Goal: Navigation & Orientation: Find specific page/section

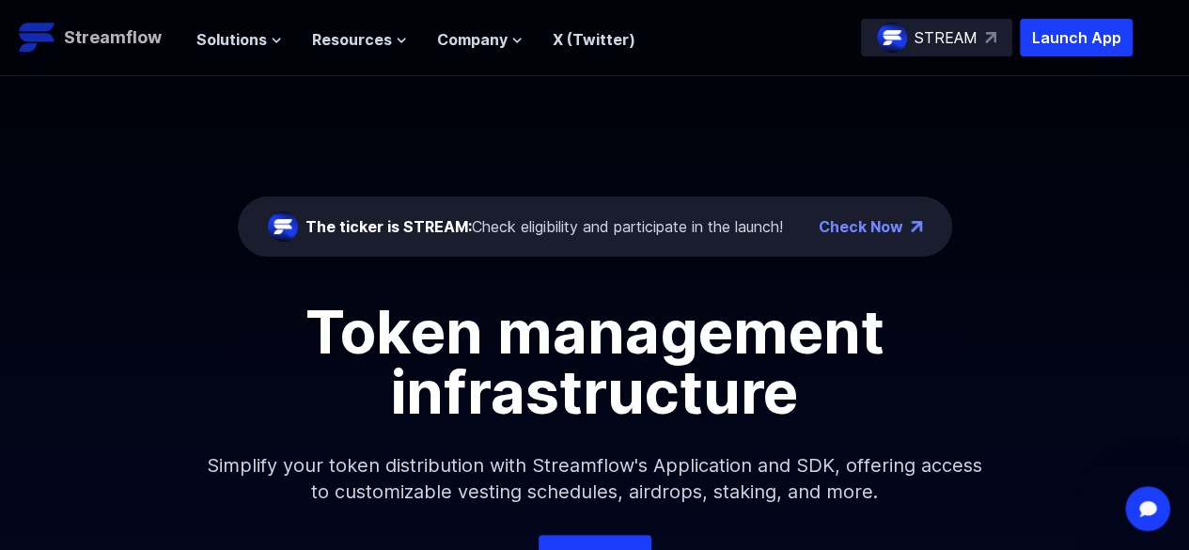
click at [77, 37] on p "Streamflow" at bounding box center [113, 37] width 98 height 26
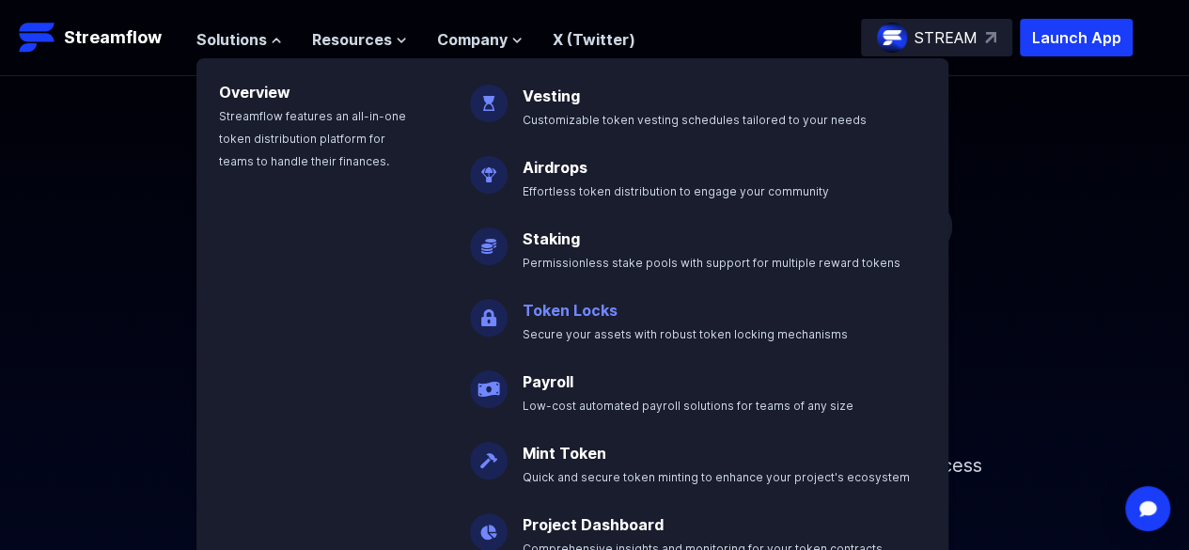
click at [635, 322] on p "Token Locks Secure your assets with robust token locking mechanisms" at bounding box center [698, 314] width 374 height 60
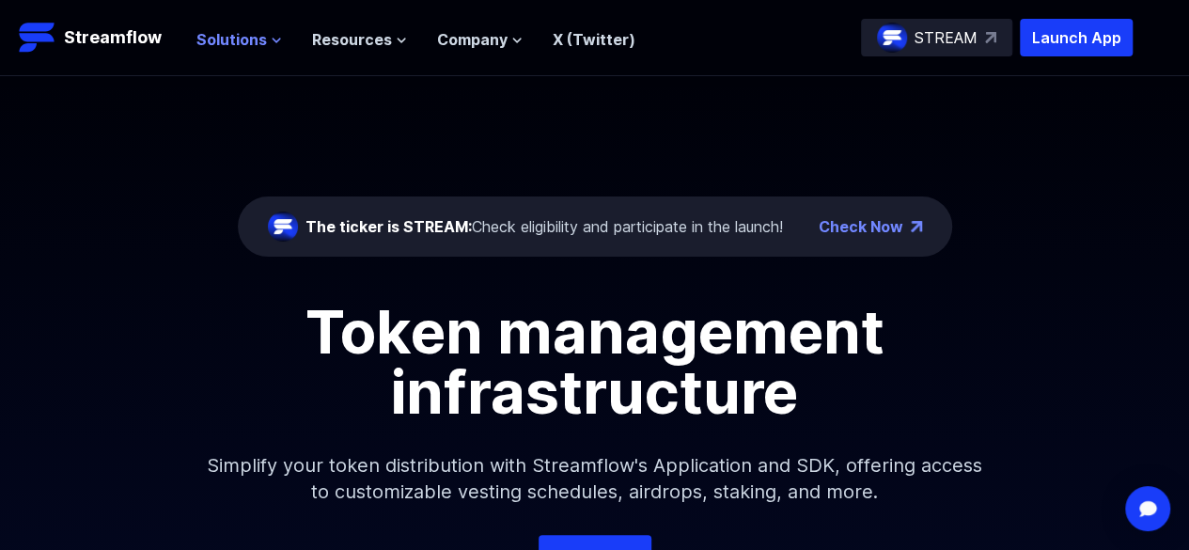
click at [255, 44] on span "Solutions" at bounding box center [231, 39] width 70 height 23
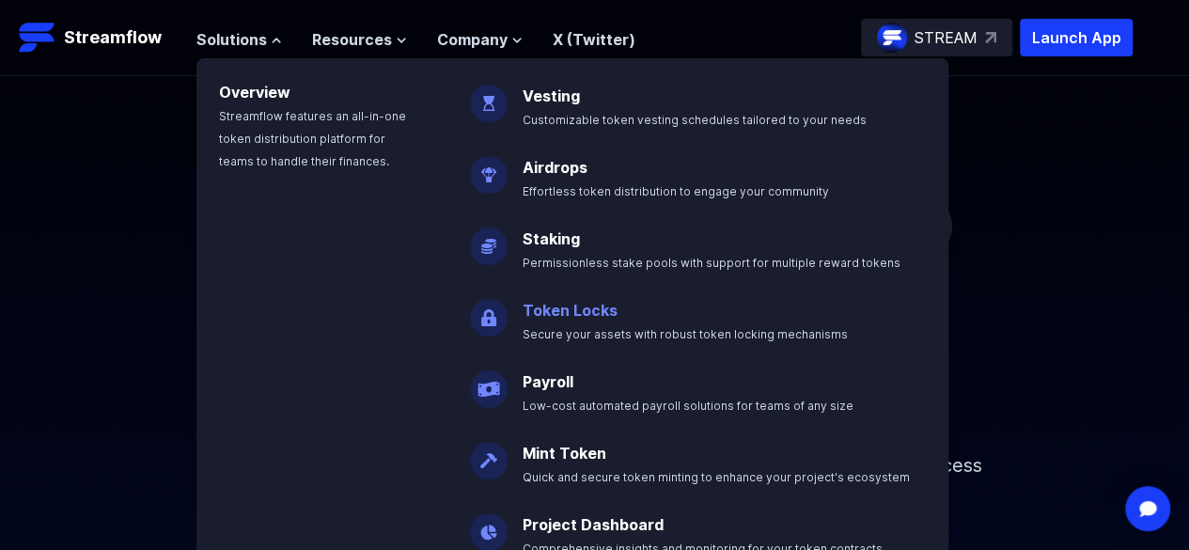
click at [545, 314] on link "Token Locks" at bounding box center [570, 310] width 95 height 19
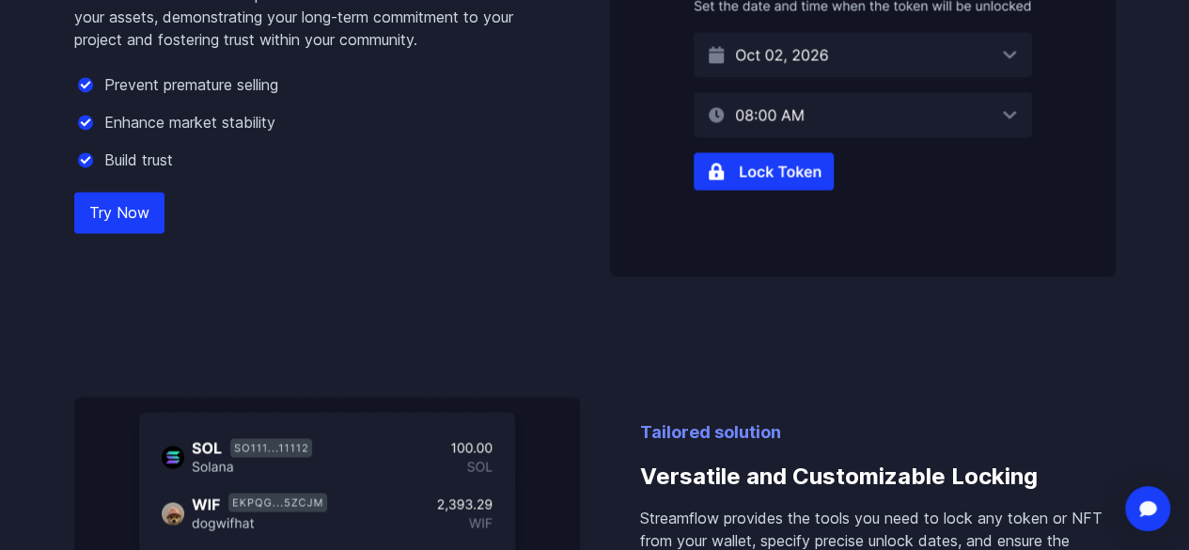
scroll to position [1222, 0]
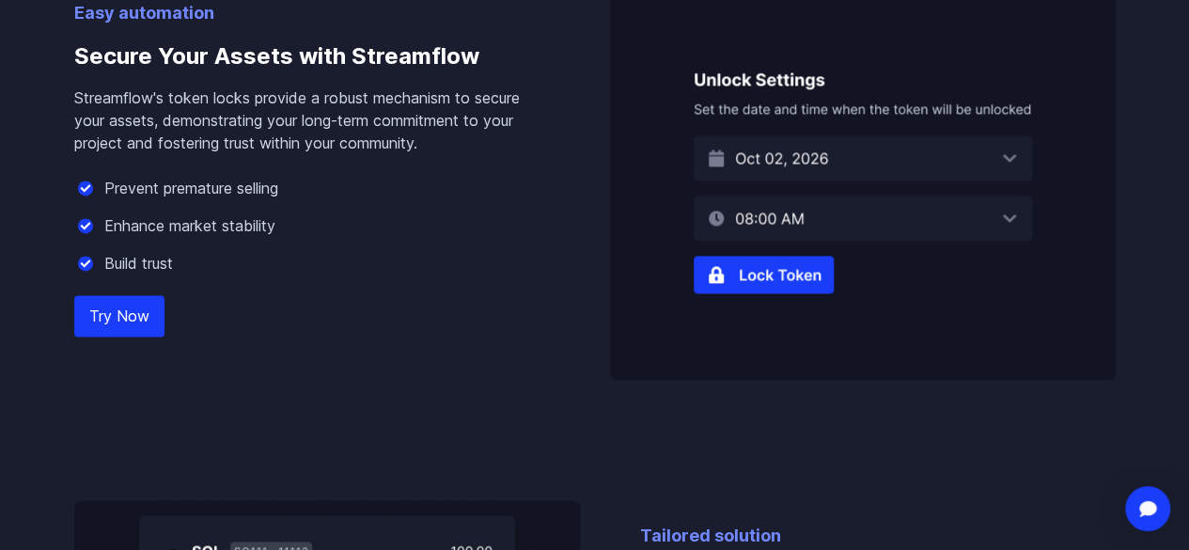
click at [774, 312] on img at bounding box center [863, 178] width 506 height 402
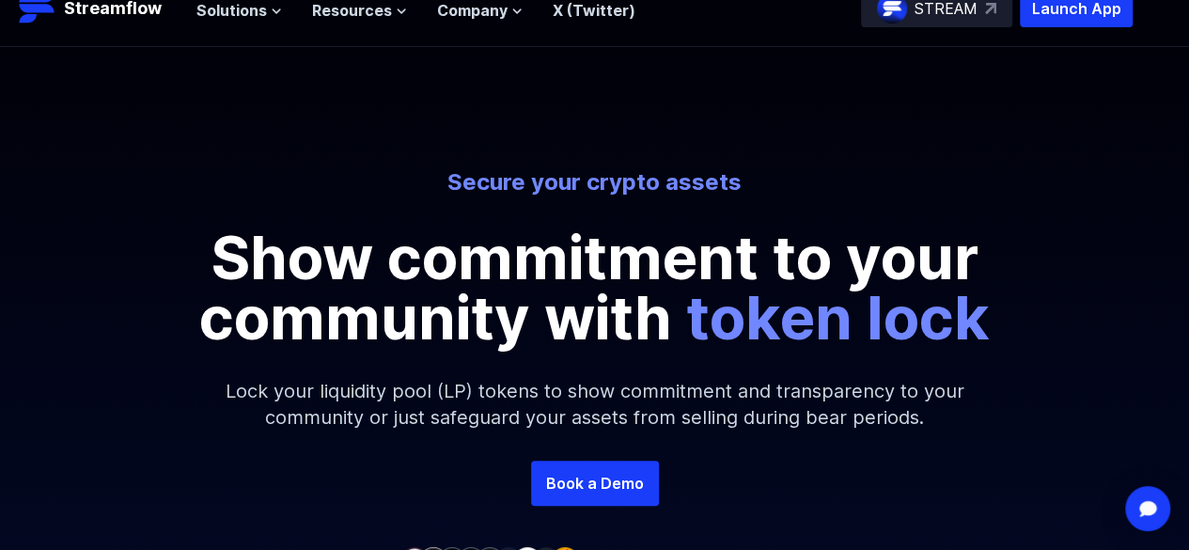
scroll to position [0, 0]
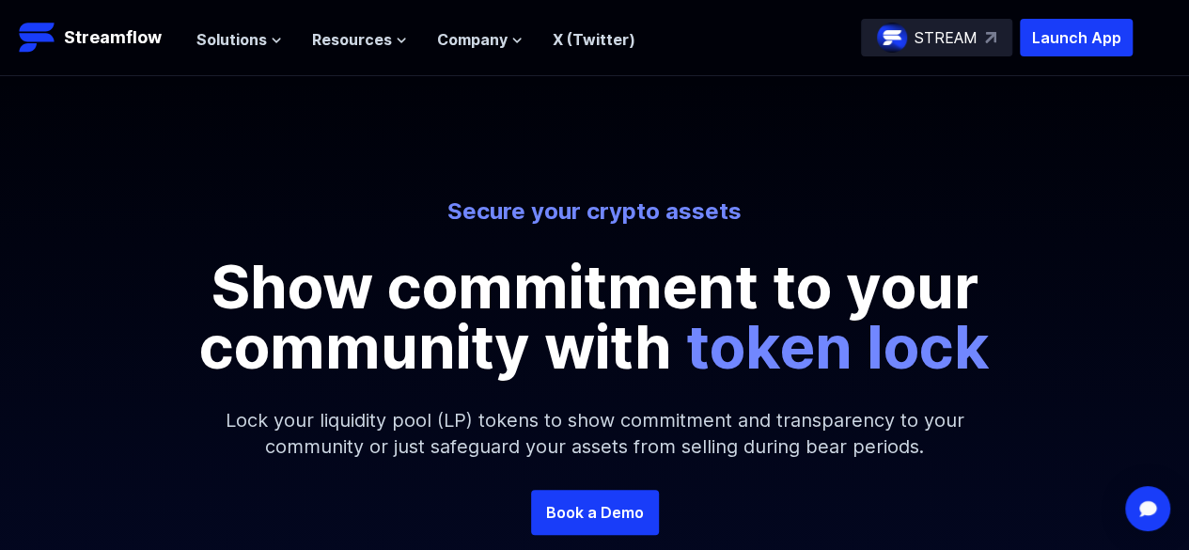
click at [964, 36] on p "STREAM" at bounding box center [945, 37] width 63 height 23
